Goal: Task Accomplishment & Management: Manage account settings

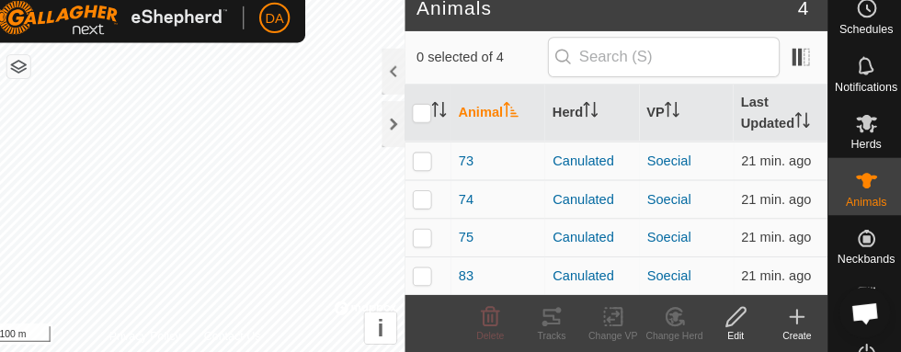
click at [884, 120] on div "Herds" at bounding box center [864, 137] width 73 height 55
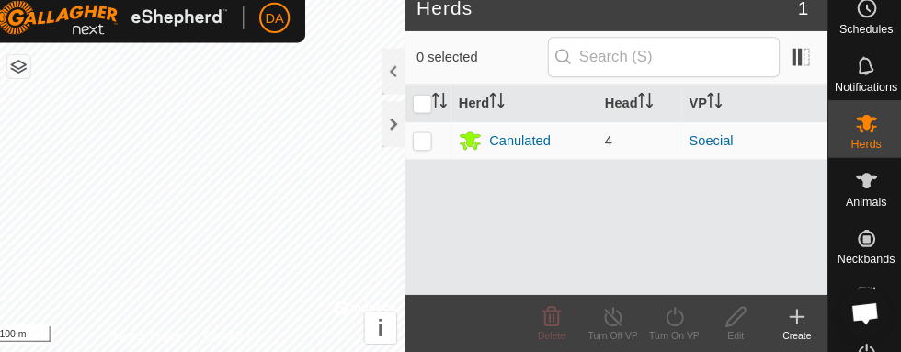
click at [861, 131] on icon at bounding box center [865, 132] width 20 height 17
click at [437, 142] on p-checkbox at bounding box center [438, 149] width 18 height 15
checkbox input "true"
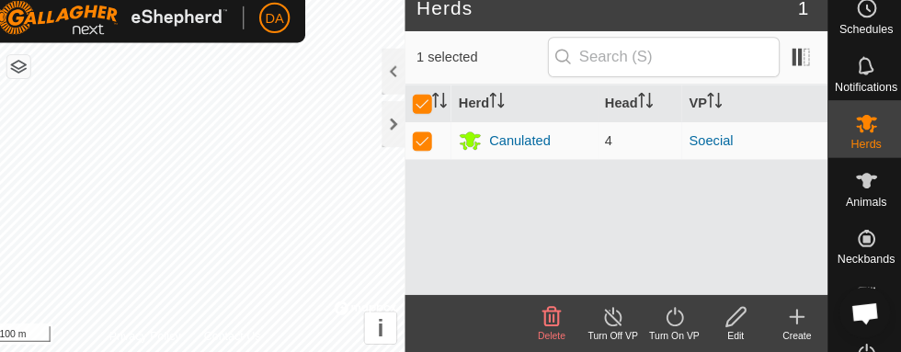
click at [623, 323] on icon at bounding box center [621, 318] width 23 height 22
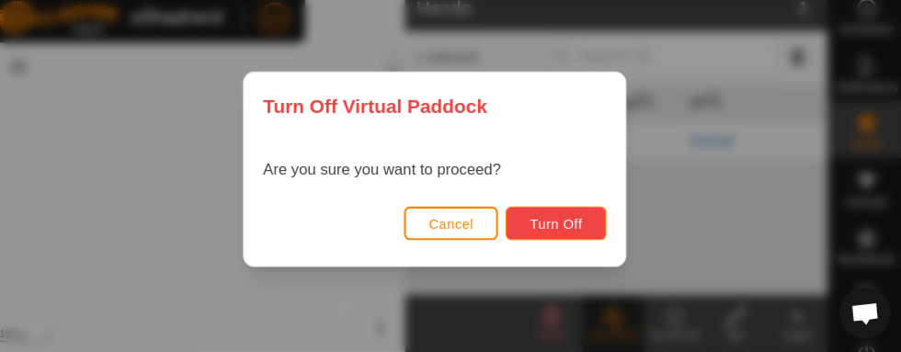
click at [573, 225] on span "Turn Off" at bounding box center [566, 228] width 51 height 15
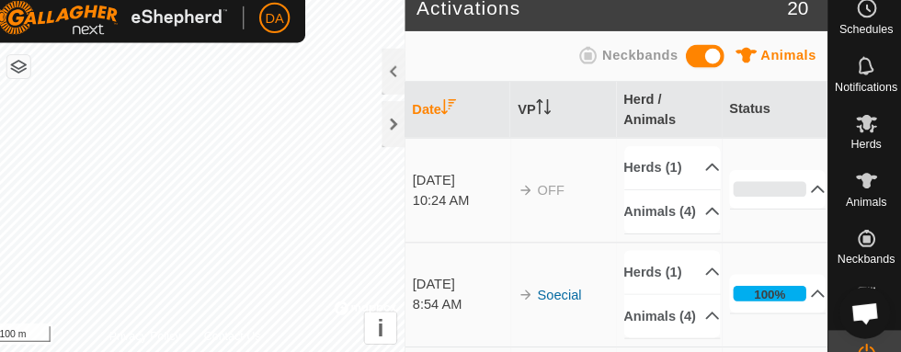
click at [684, 154] on p-accordion-header "Herds (1)" at bounding box center [678, 174] width 93 height 41
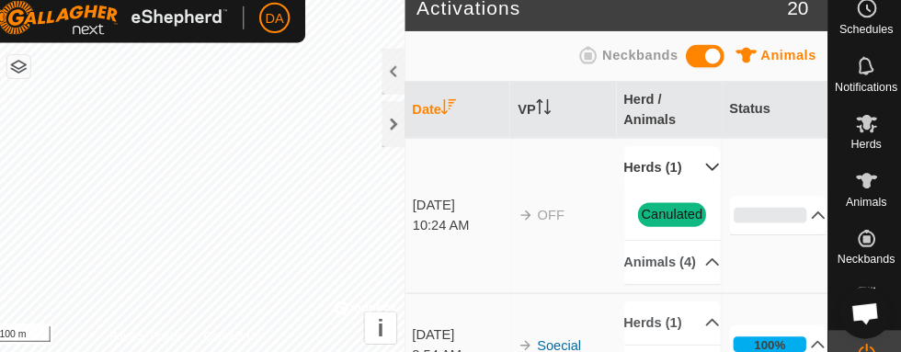
click at [698, 212] on link "Canulated" at bounding box center [678, 219] width 59 height 15
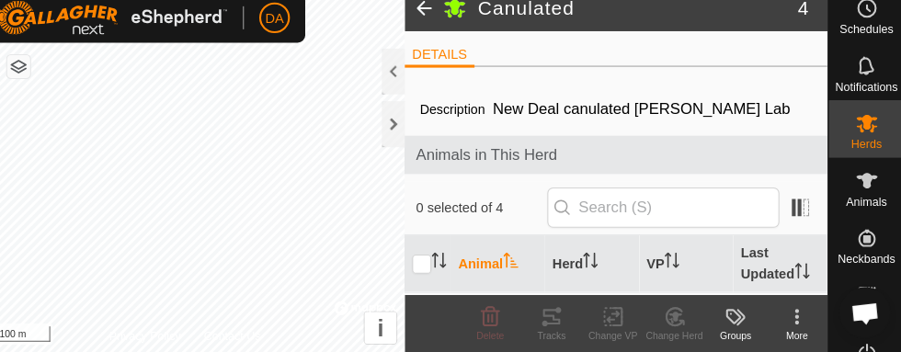
click at [700, 263] on th "VP" at bounding box center [692, 267] width 90 height 55
click at [862, 202] on span "Animals" at bounding box center [865, 207] width 40 height 11
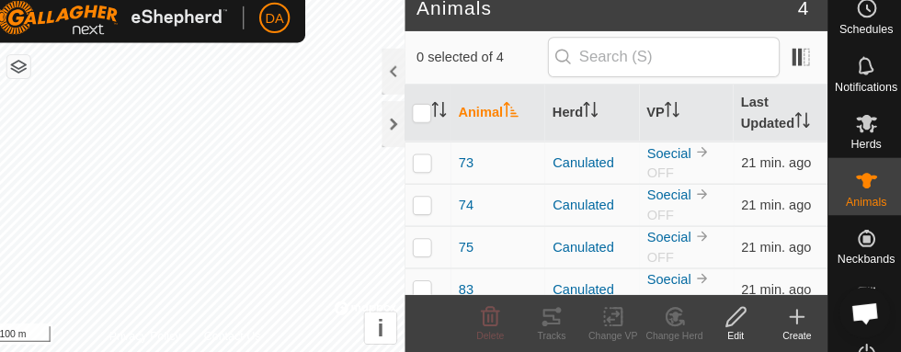
click at [864, 198] on icon at bounding box center [865, 187] width 22 height 22
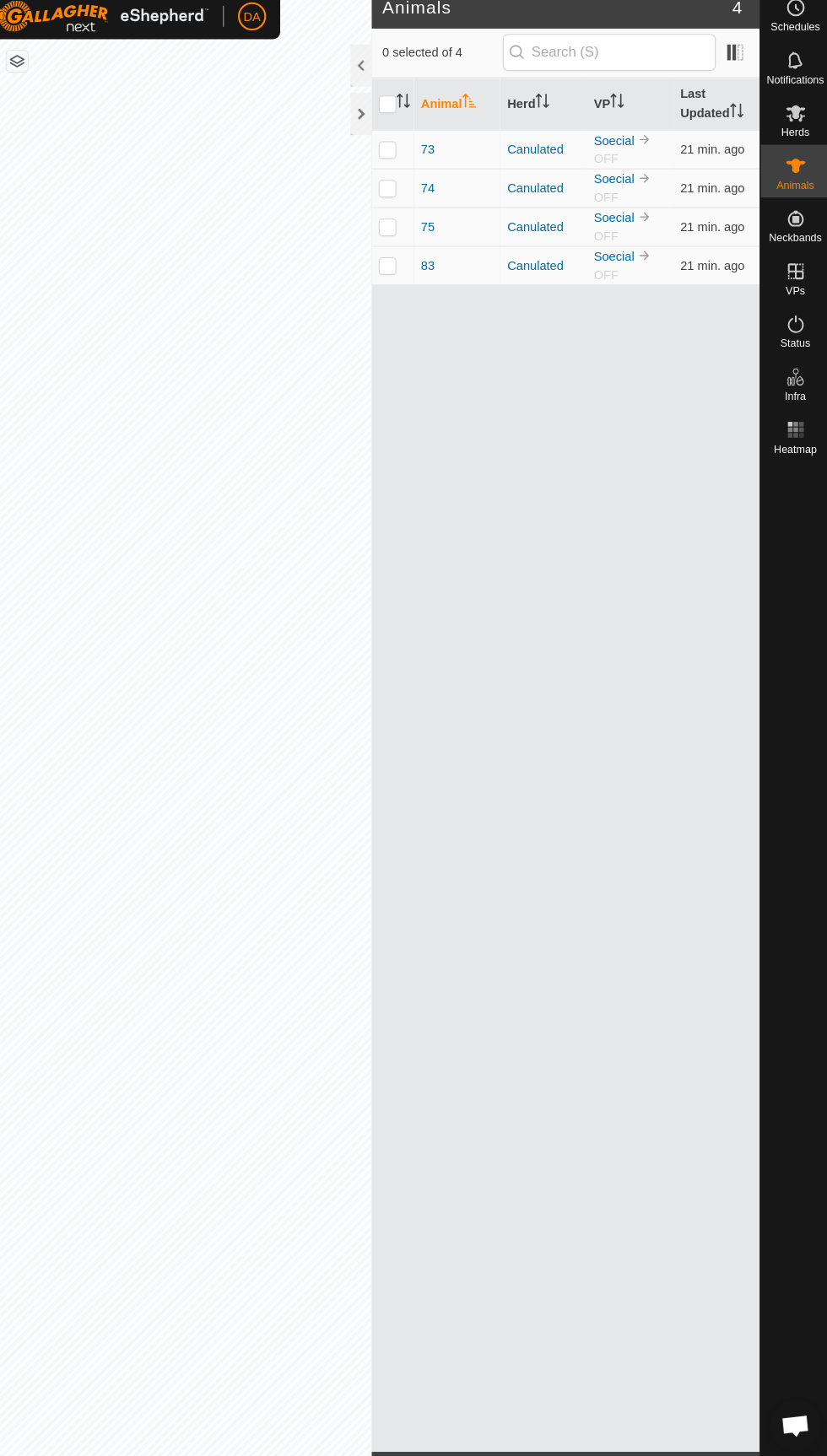
click at [798, 129] on icon at bounding box center [794, 121] width 18 height 16
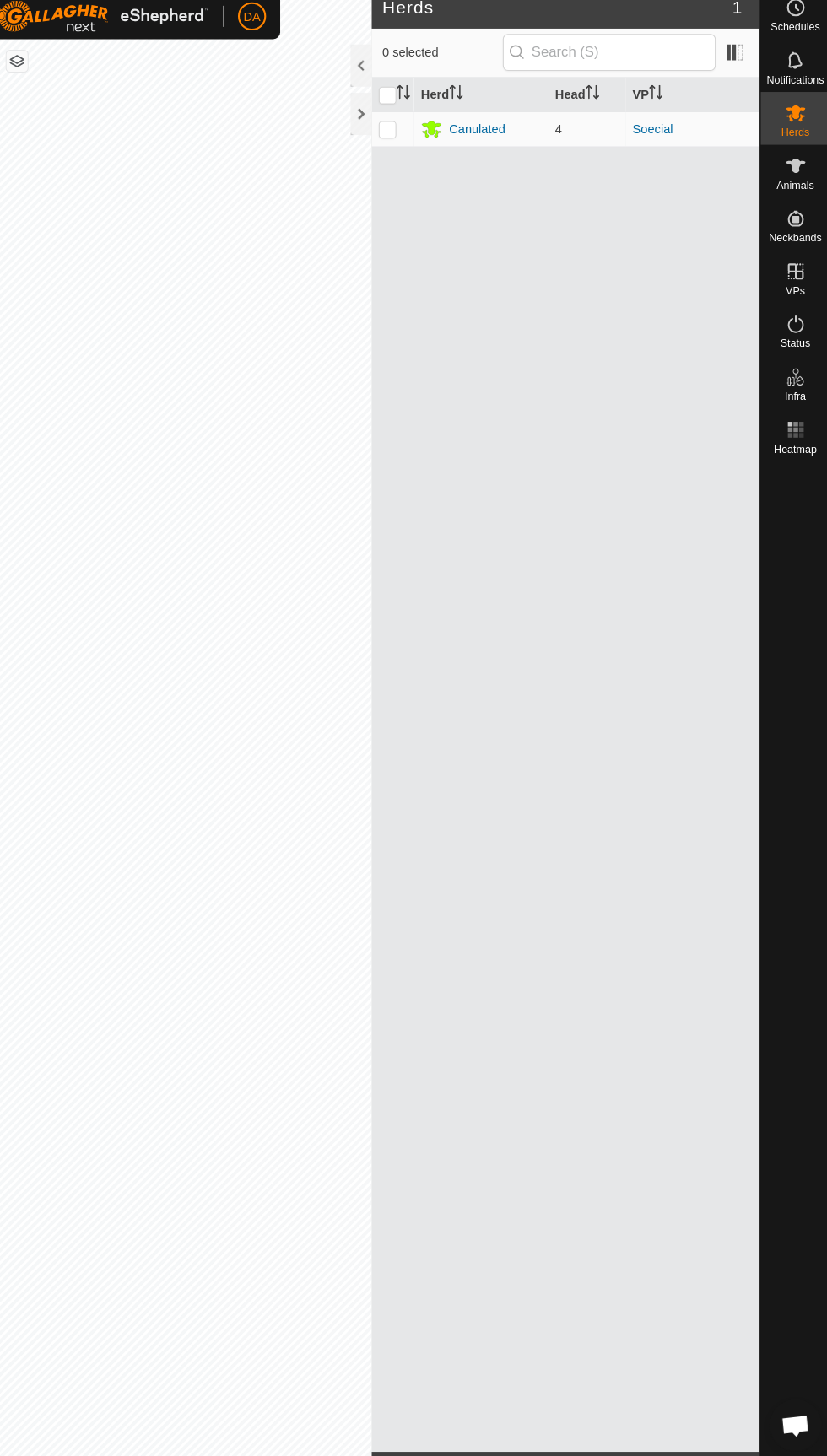
click at [658, 135] on link "Soecial" at bounding box center [657, 137] width 39 height 14
click at [387, 136] on div at bounding box center [194, 728] width 387 height 1456
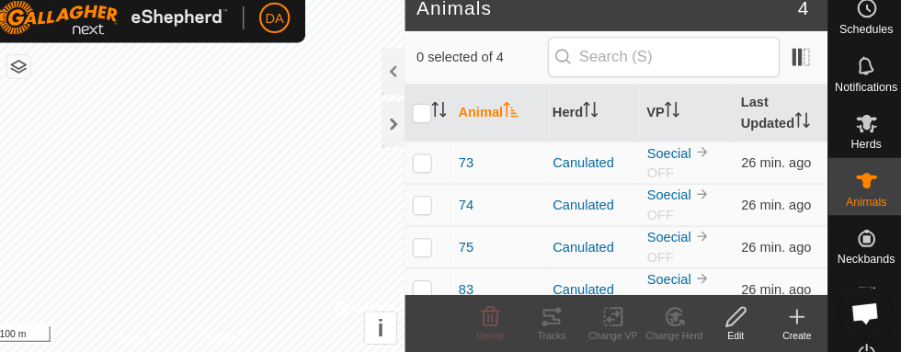
scroll to position [14, 0]
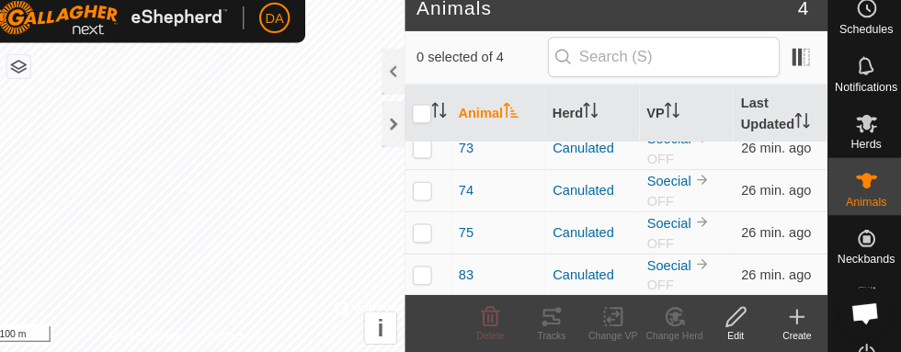
click at [865, 199] on es-animals-svg-icon at bounding box center [864, 187] width 33 height 29
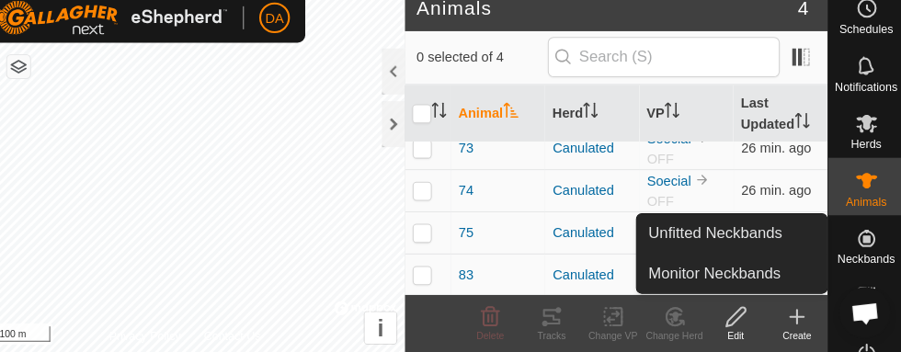
click at [860, 316] on span "Open chat" at bounding box center [862, 316] width 29 height 24
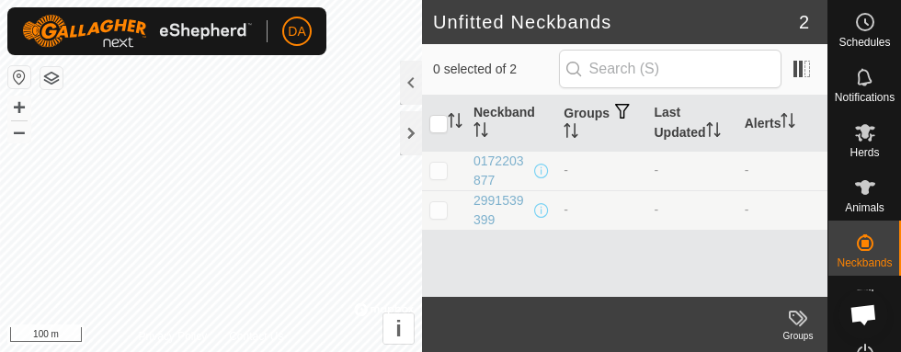
click at [415, 138] on div at bounding box center [411, 133] width 22 height 44
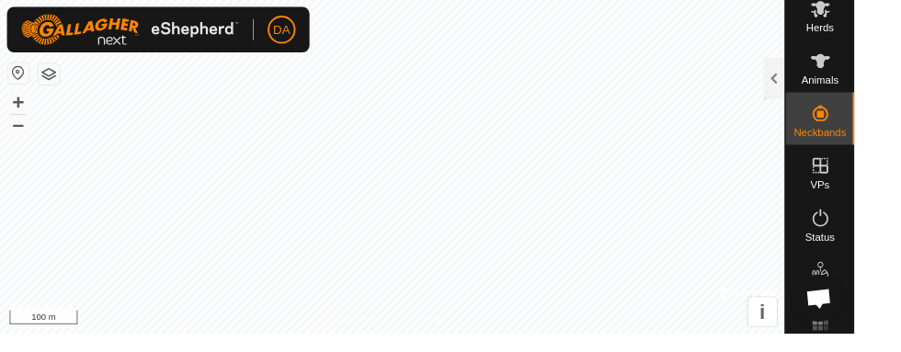
scroll to position [145, 0]
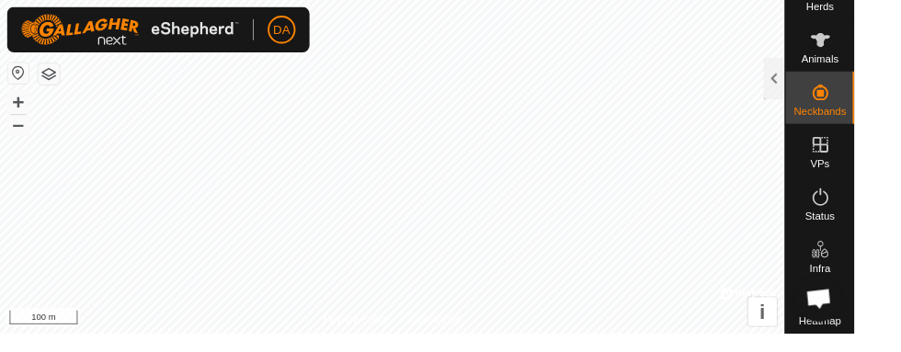
click at [878, 213] on es-activation-svg-icon at bounding box center [864, 207] width 33 height 29
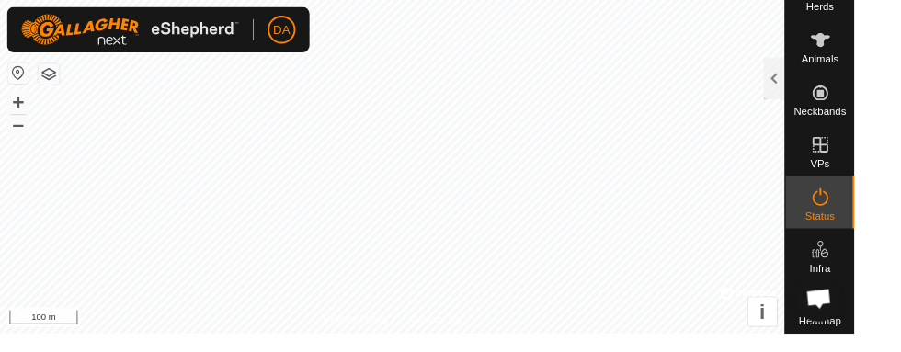
click at [870, 217] on icon at bounding box center [865, 208] width 22 height 22
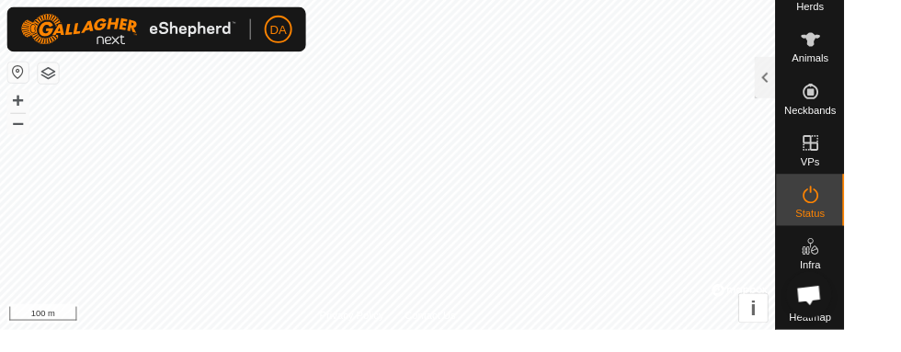
click at [809, 74] on div at bounding box center [816, 83] width 22 height 44
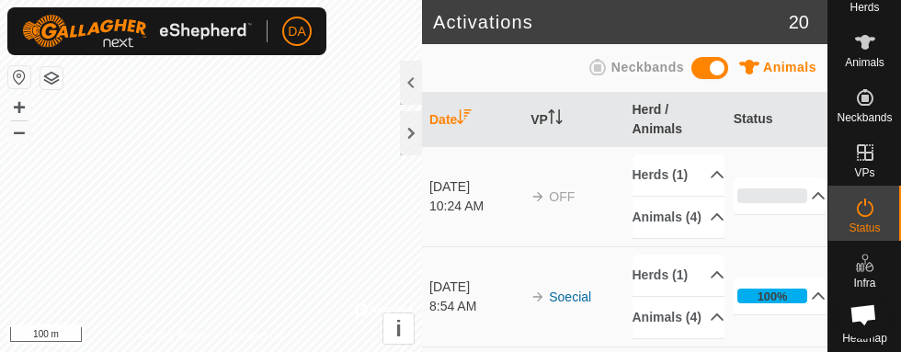
click at [812, 192] on icon at bounding box center [818, 195] width 13 height 7
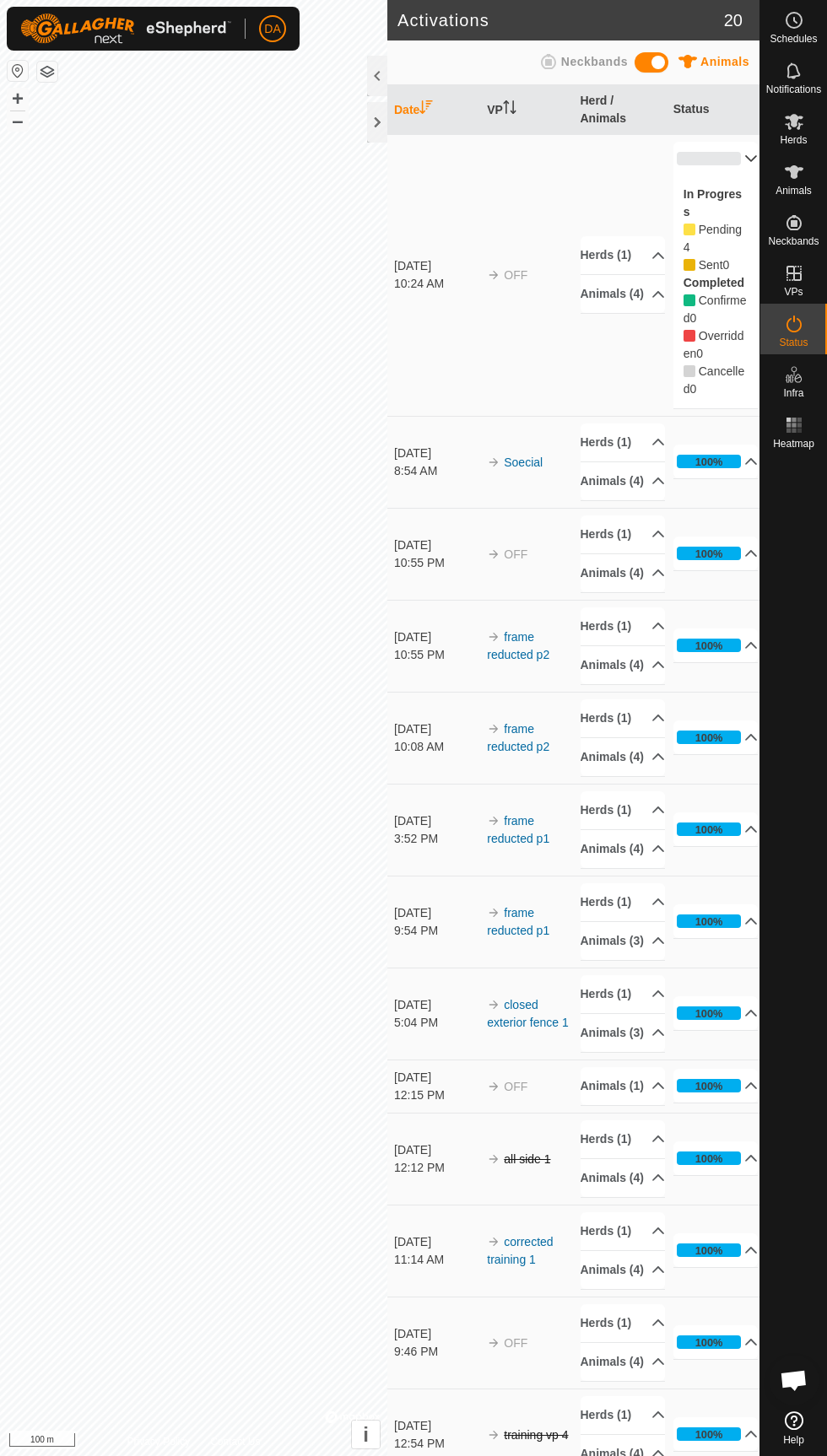
click at [651, 287] on icon at bounding box center [657, 294] width 14 height 14
click at [373, 133] on div at bounding box center [377, 122] width 20 height 40
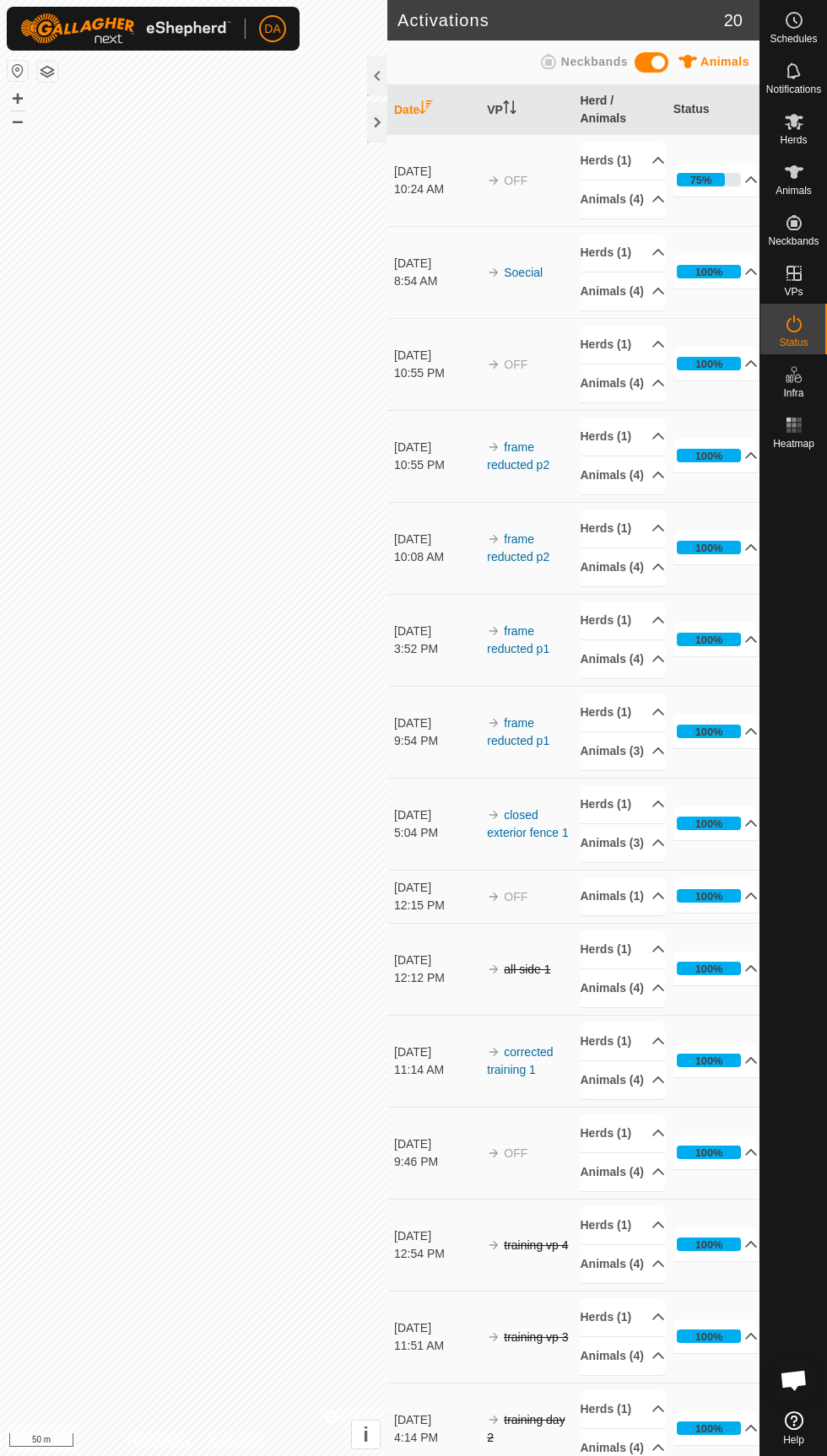
click at [703, 172] on div "75%" at bounding box center [701, 179] width 22 height 16
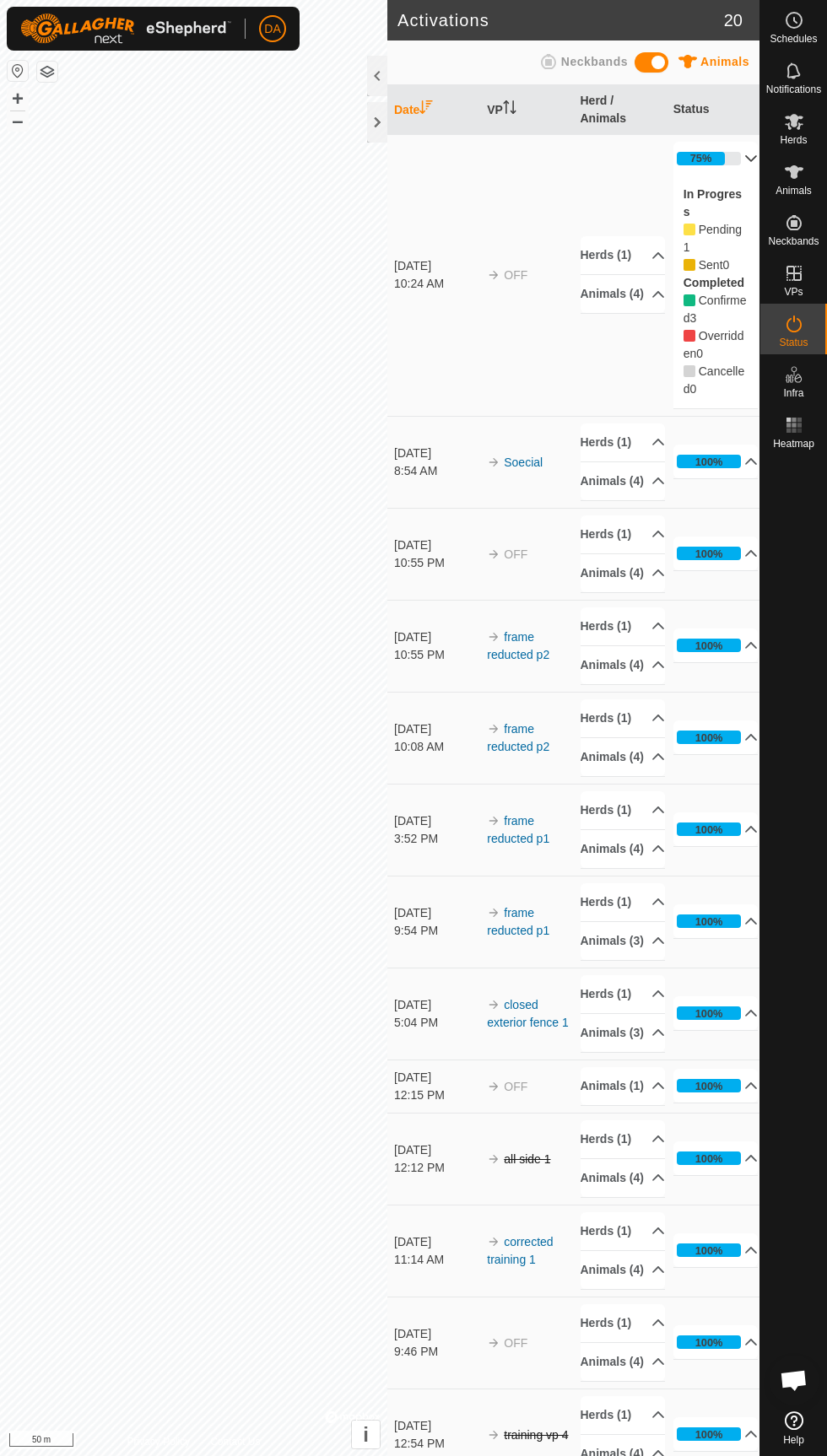
click at [641, 236] on p-accordion-header "Herds (1)" at bounding box center [622, 254] width 85 height 38
click at [651, 309] on icon at bounding box center [657, 316] width 14 height 14
click at [601, 317] on link "74" at bounding box center [602, 323] width 14 height 14
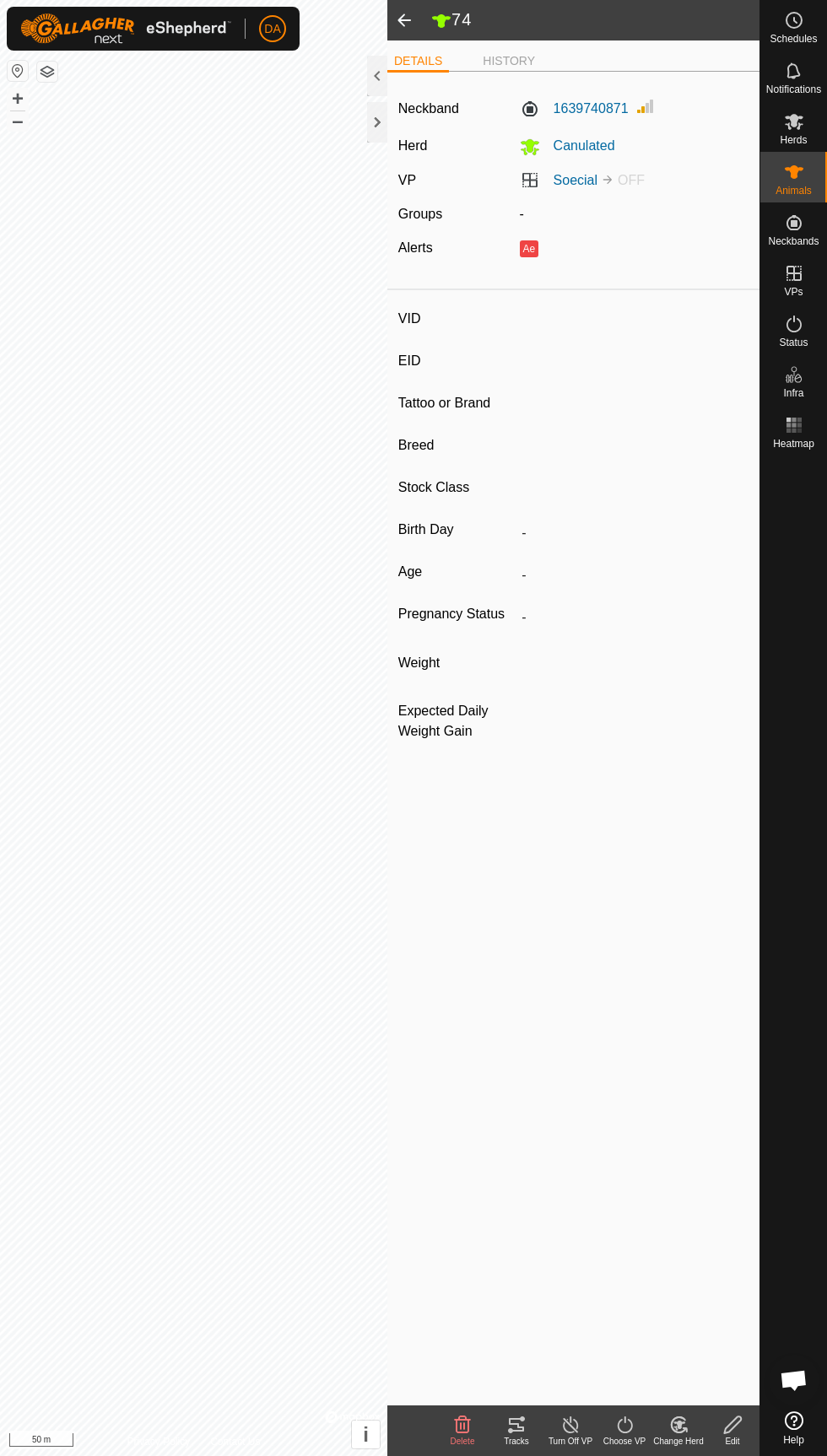
type input "74"
type input "-"
type input "74"
type input "Angus"
type input "-"
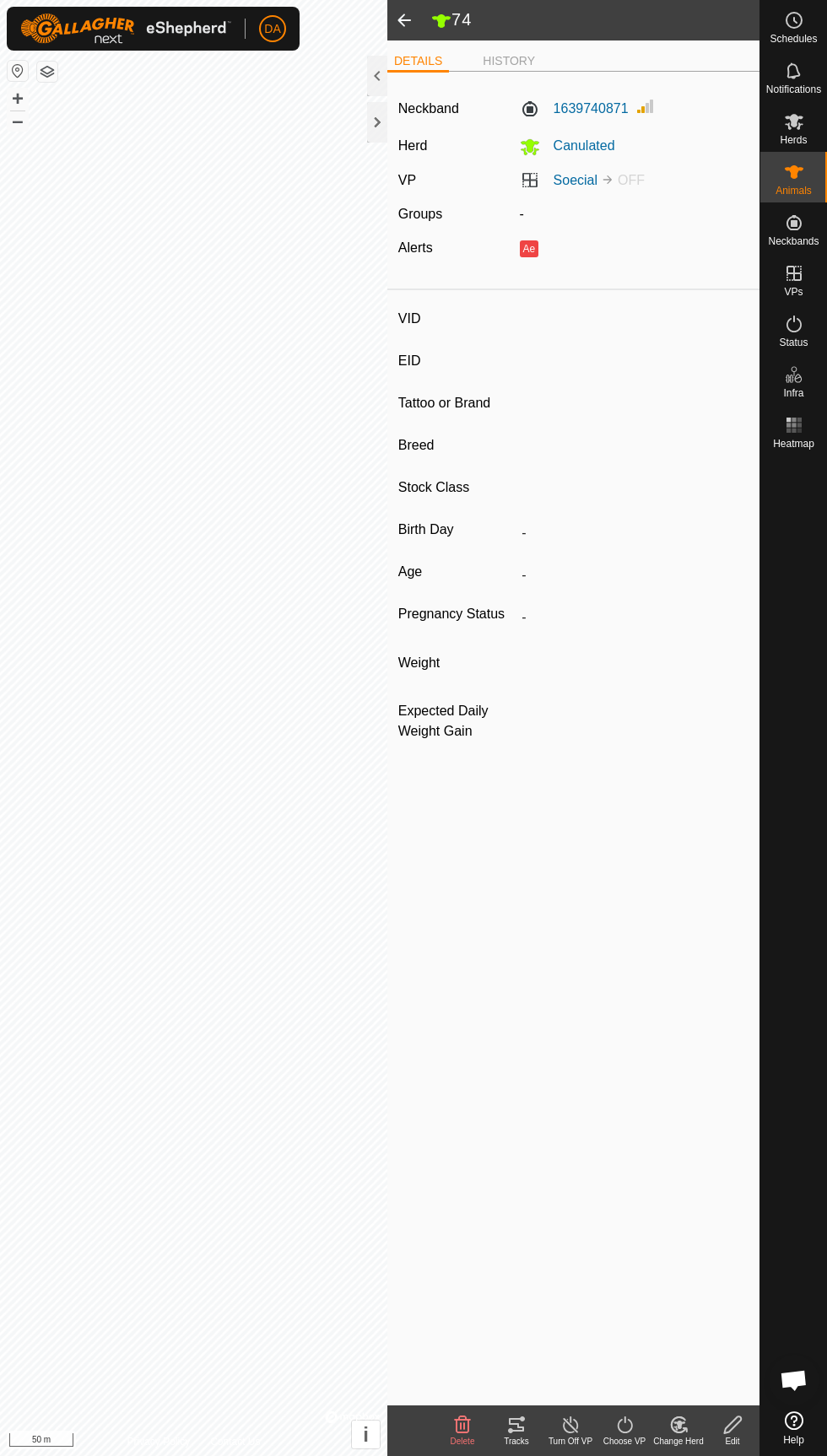
type input "0 kg"
type input "-"
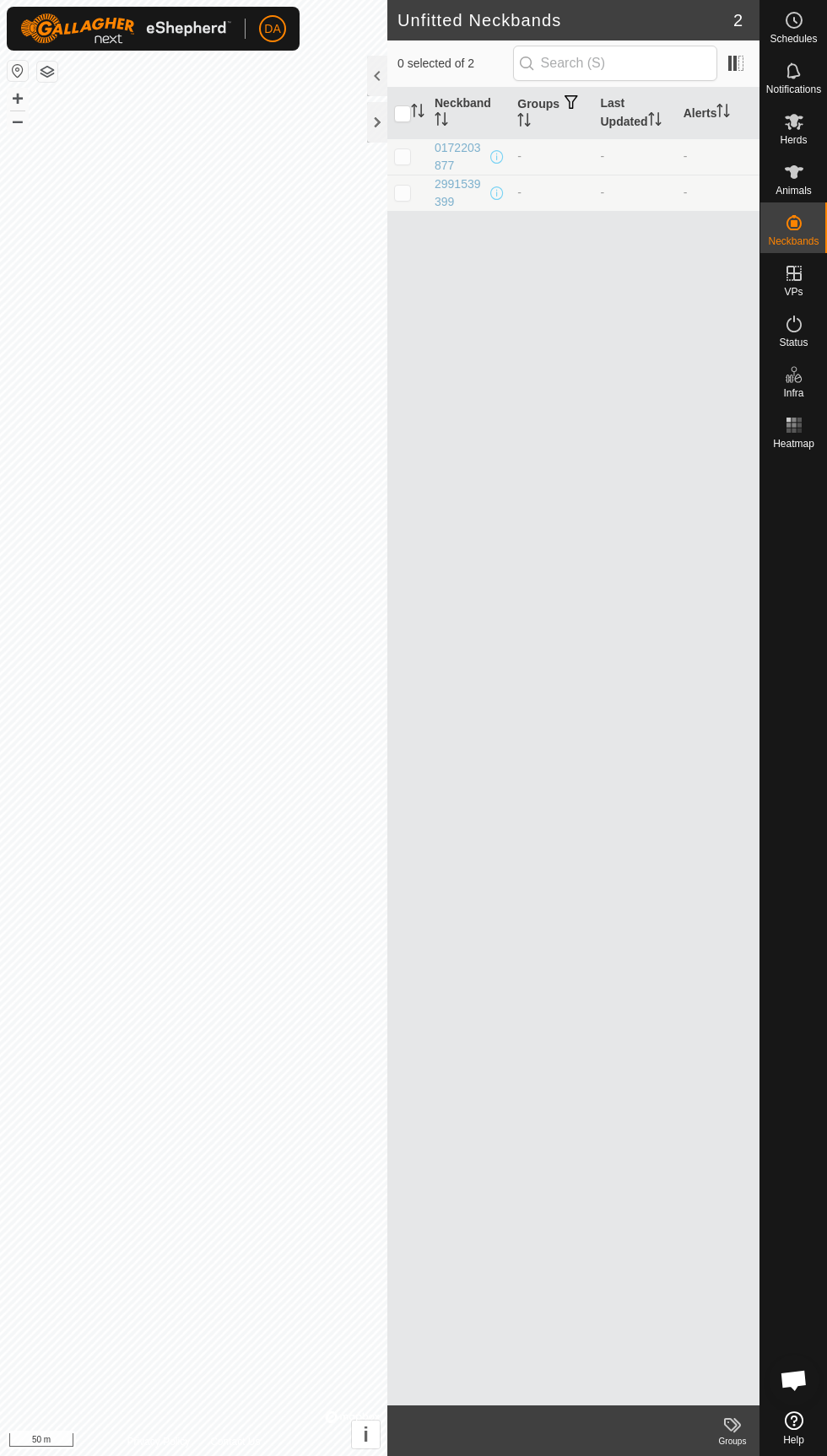
click at [801, 172] on icon at bounding box center [794, 172] width 20 height 20
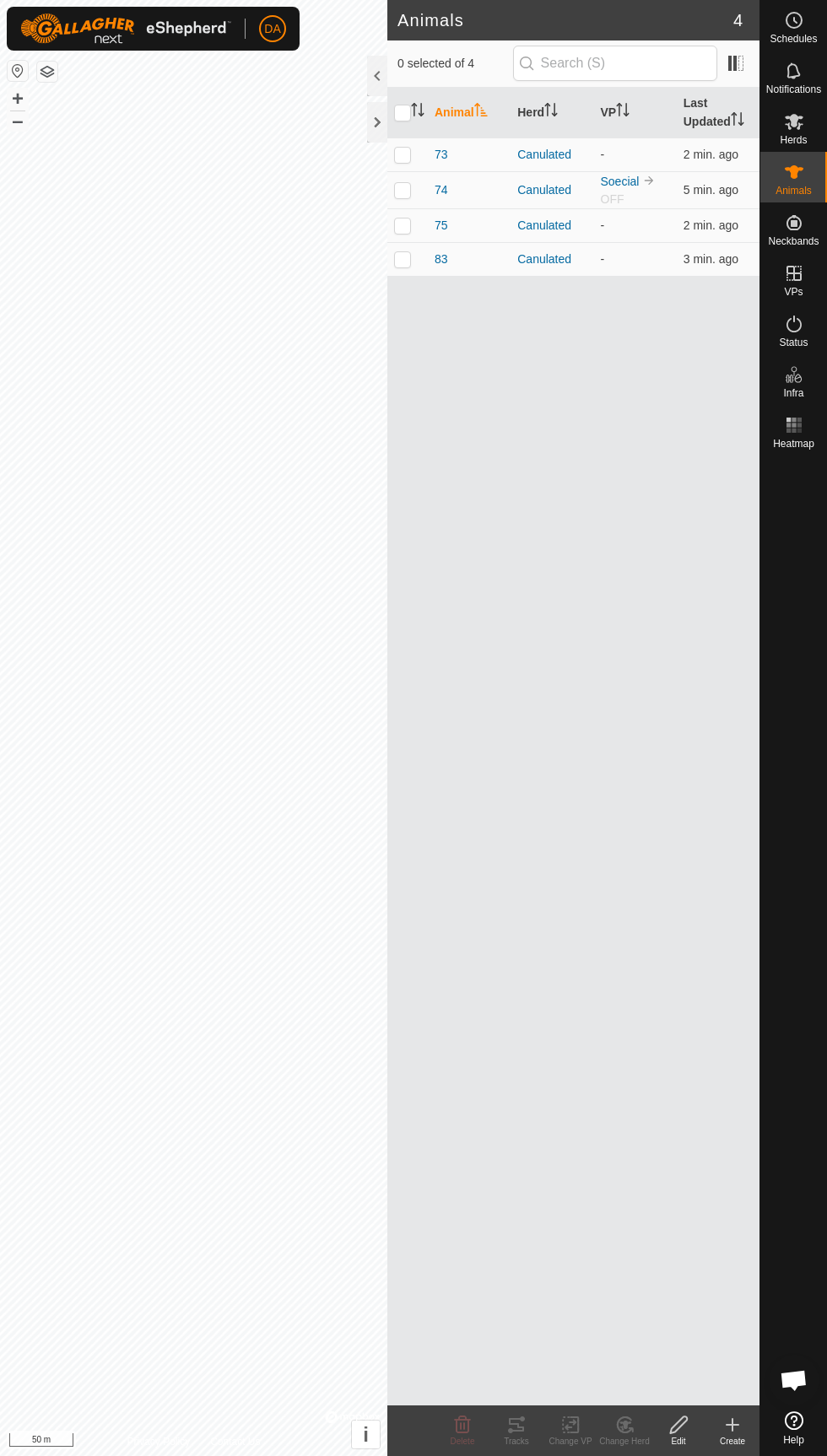
click at [441, 258] on span "83" at bounding box center [441, 259] width 14 height 17
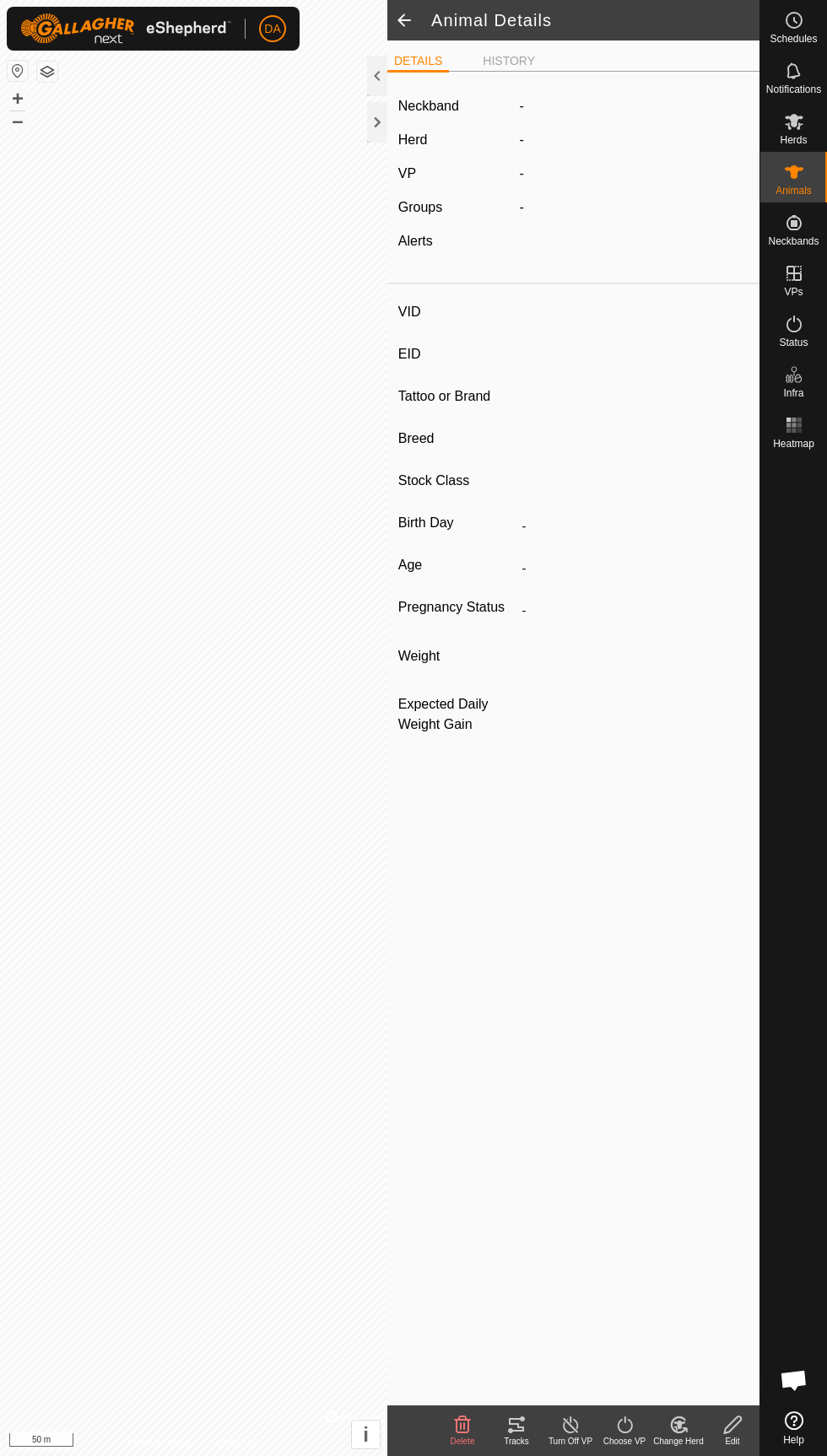
type input "83"
type input "-"
type input "83"
type input "Angus"
type input "-"
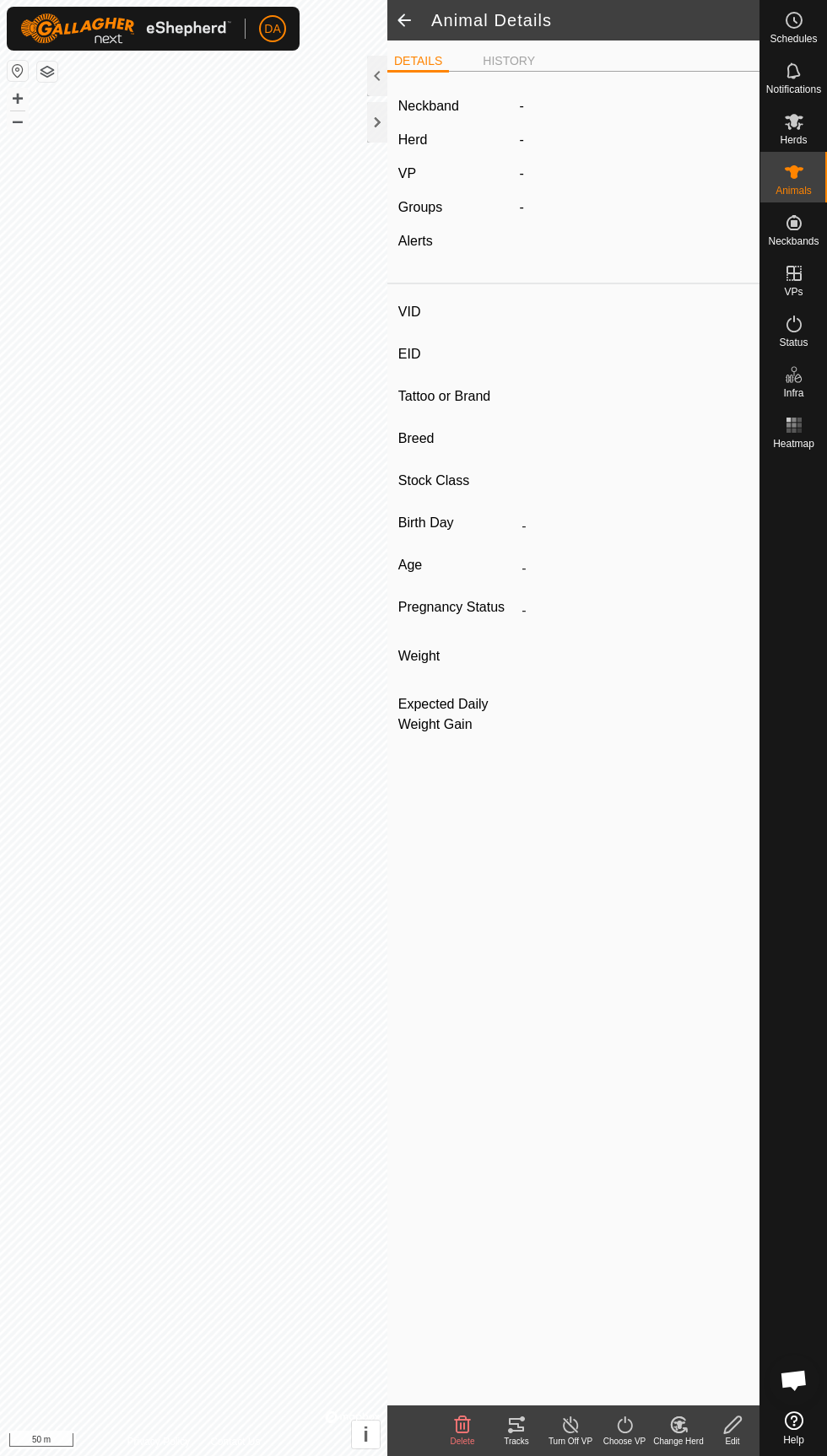
type input "0 kg"
type input "-"
click at [815, 899] on div at bounding box center [793, 930] width 67 height 949
